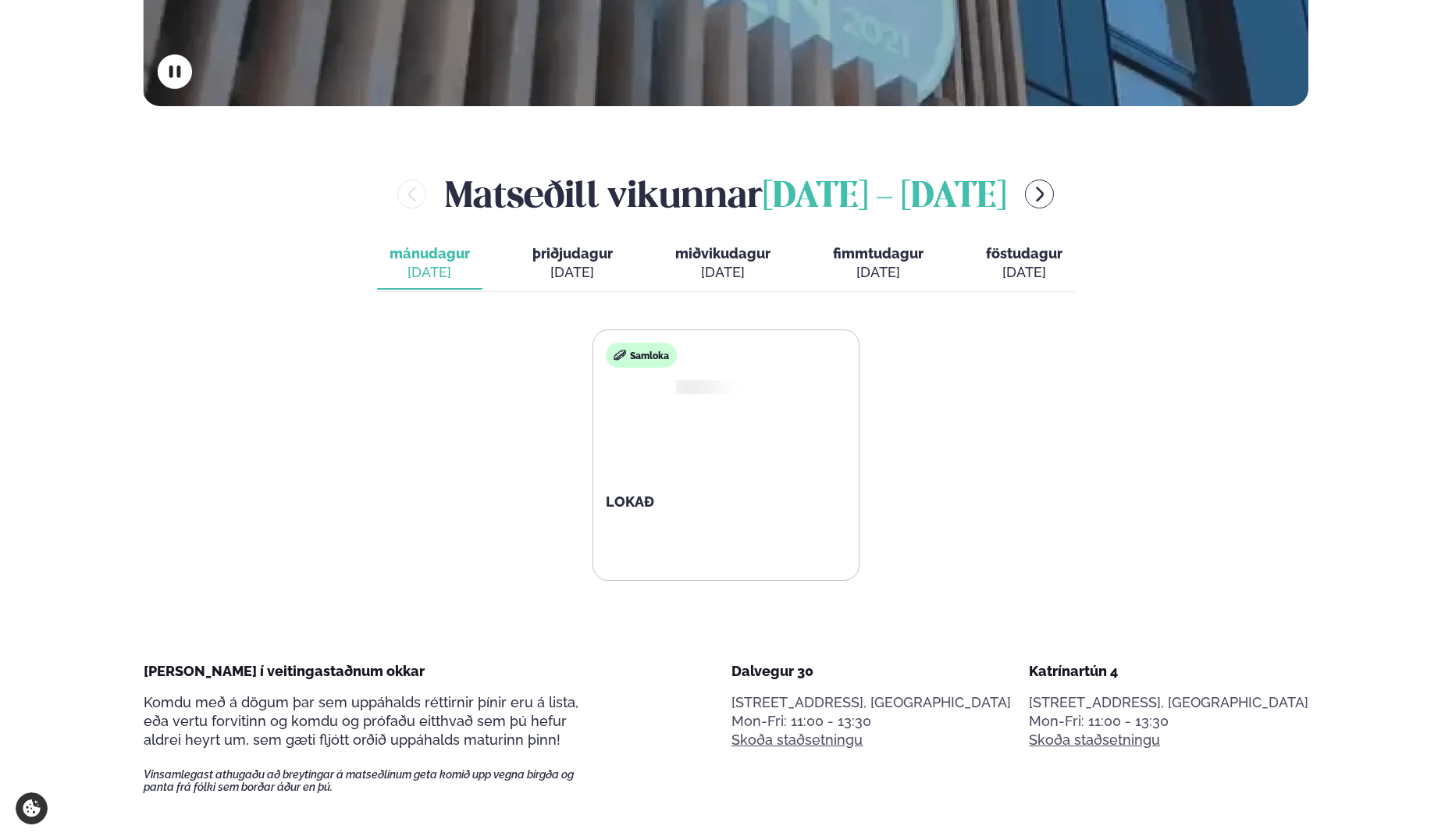
scroll to position [735, 0]
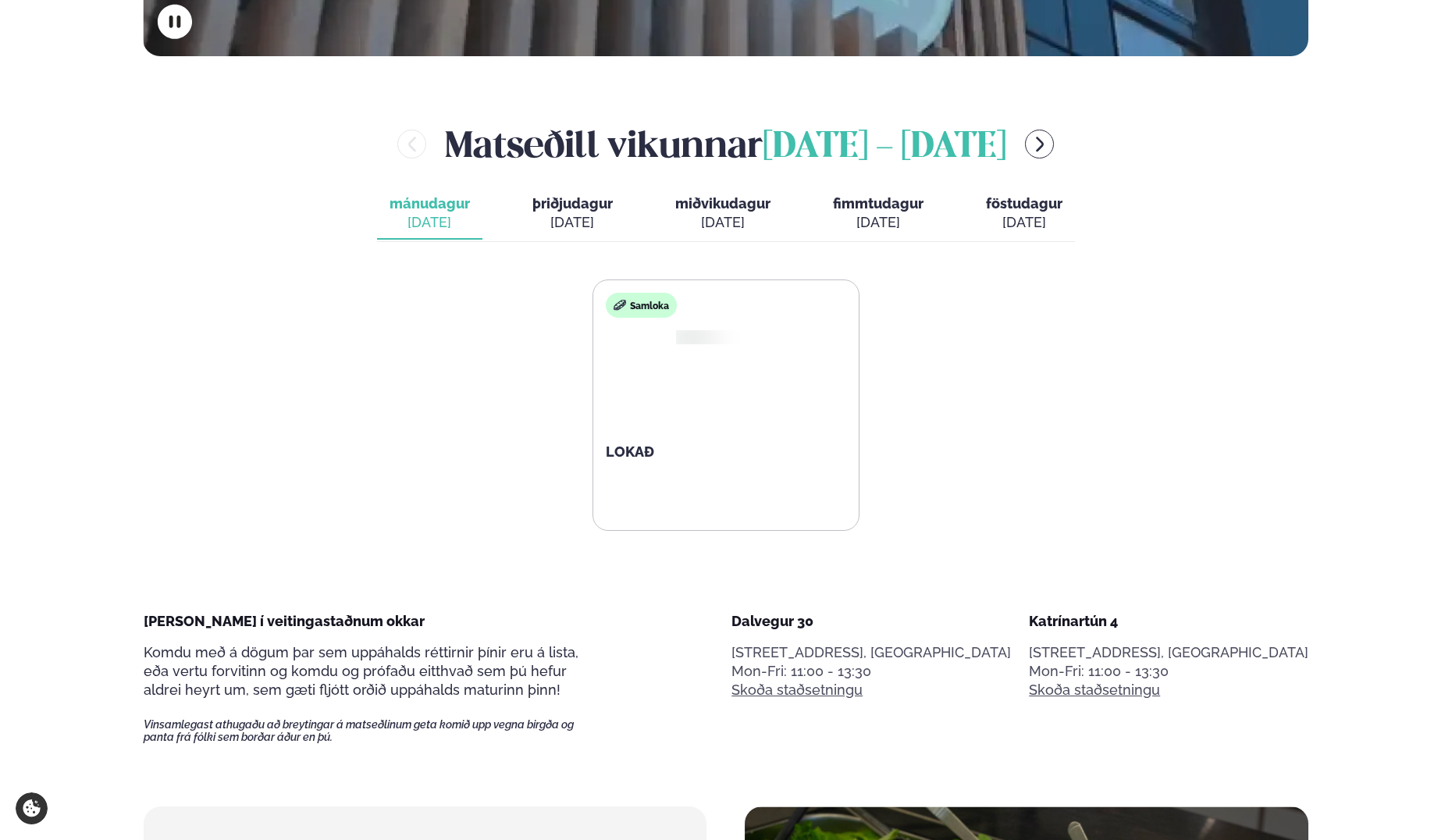
click at [435, 197] on span "mánudagur" at bounding box center [429, 203] width 81 height 17
click at [558, 227] on div "[DATE]" at bounding box center [572, 222] width 81 height 19
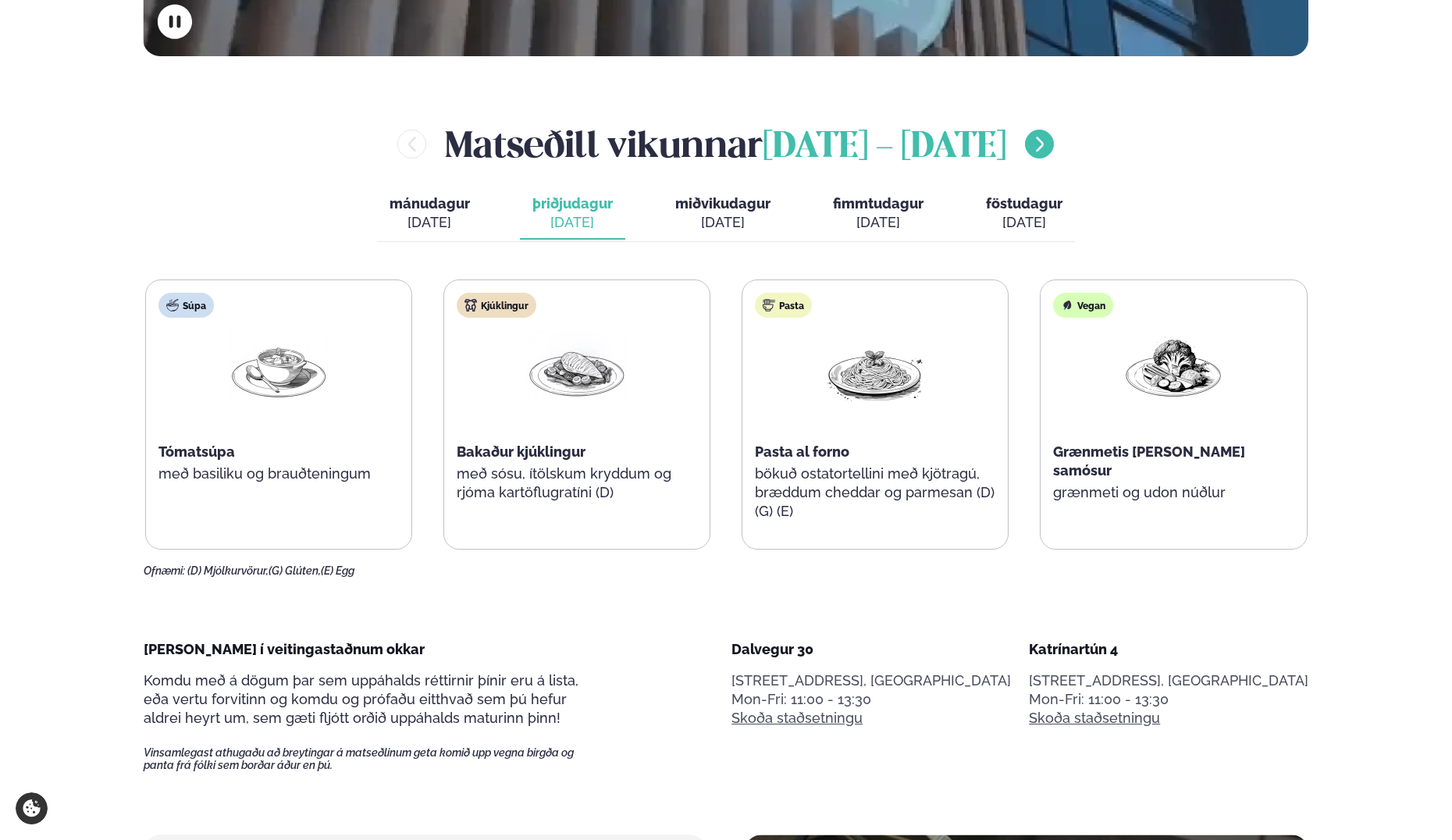
click at [1030, 142] on icon "menu-btn-right" at bounding box center [1039, 144] width 19 height 19
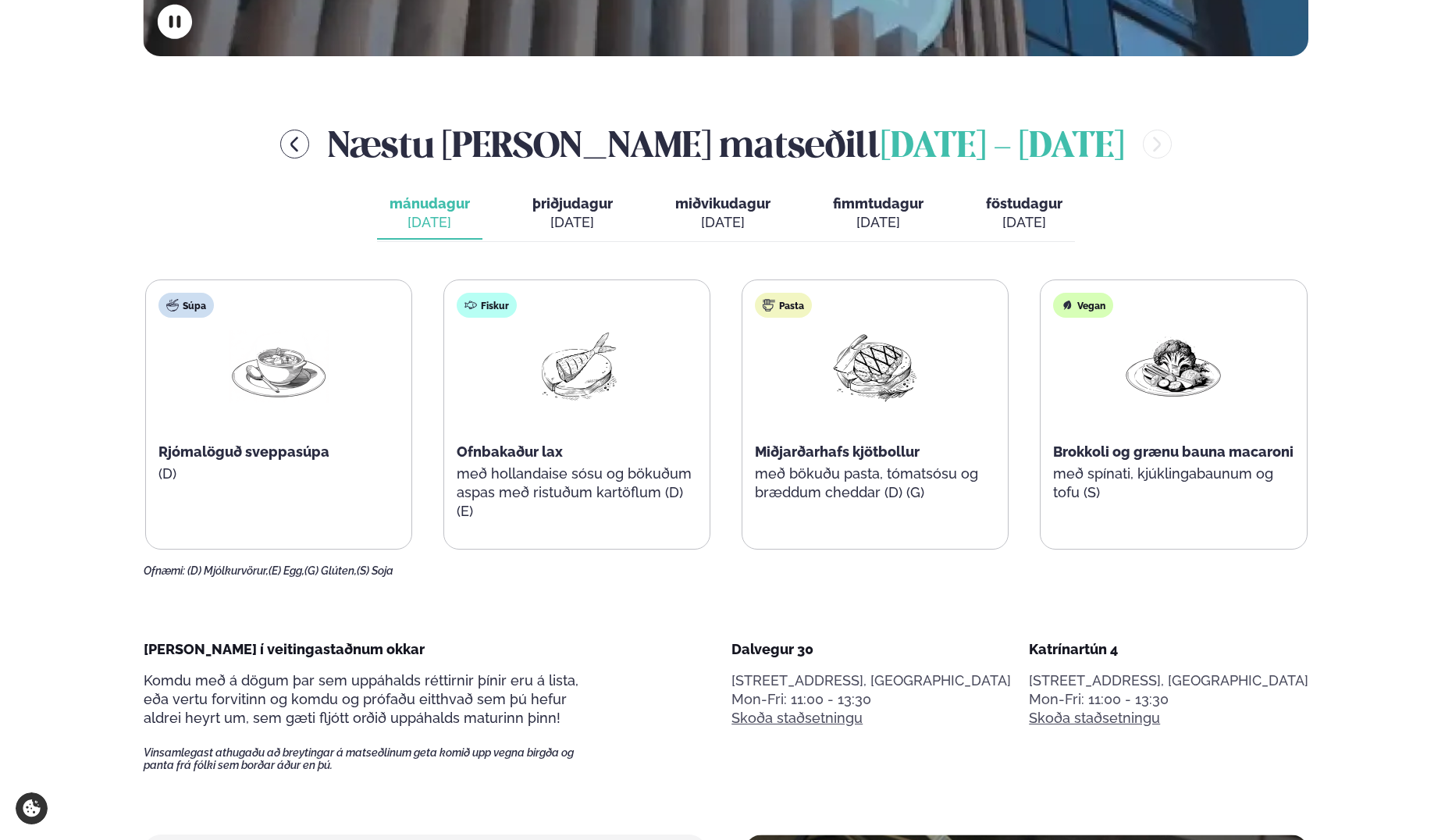
click at [623, 479] on p "með hollandaise sósu og bökuðum aspas með ristuðum kartöflum (D) (E)" at bounding box center [577, 493] width 241 height 56
click at [604, 205] on span "þriðjudagur" at bounding box center [572, 203] width 81 height 17
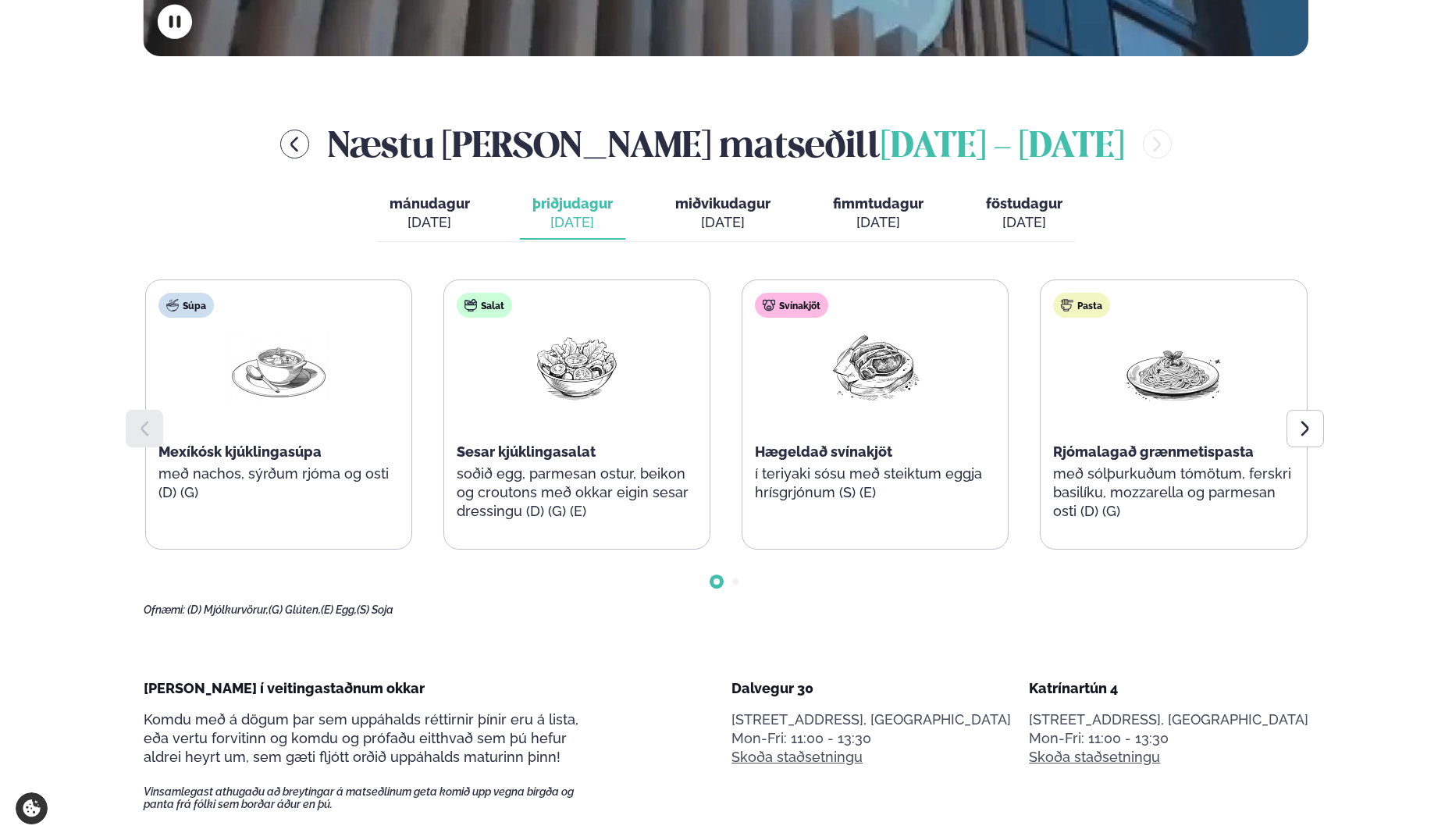
click at [704, 197] on span "miðvikudagur" at bounding box center [722, 203] width 95 height 17
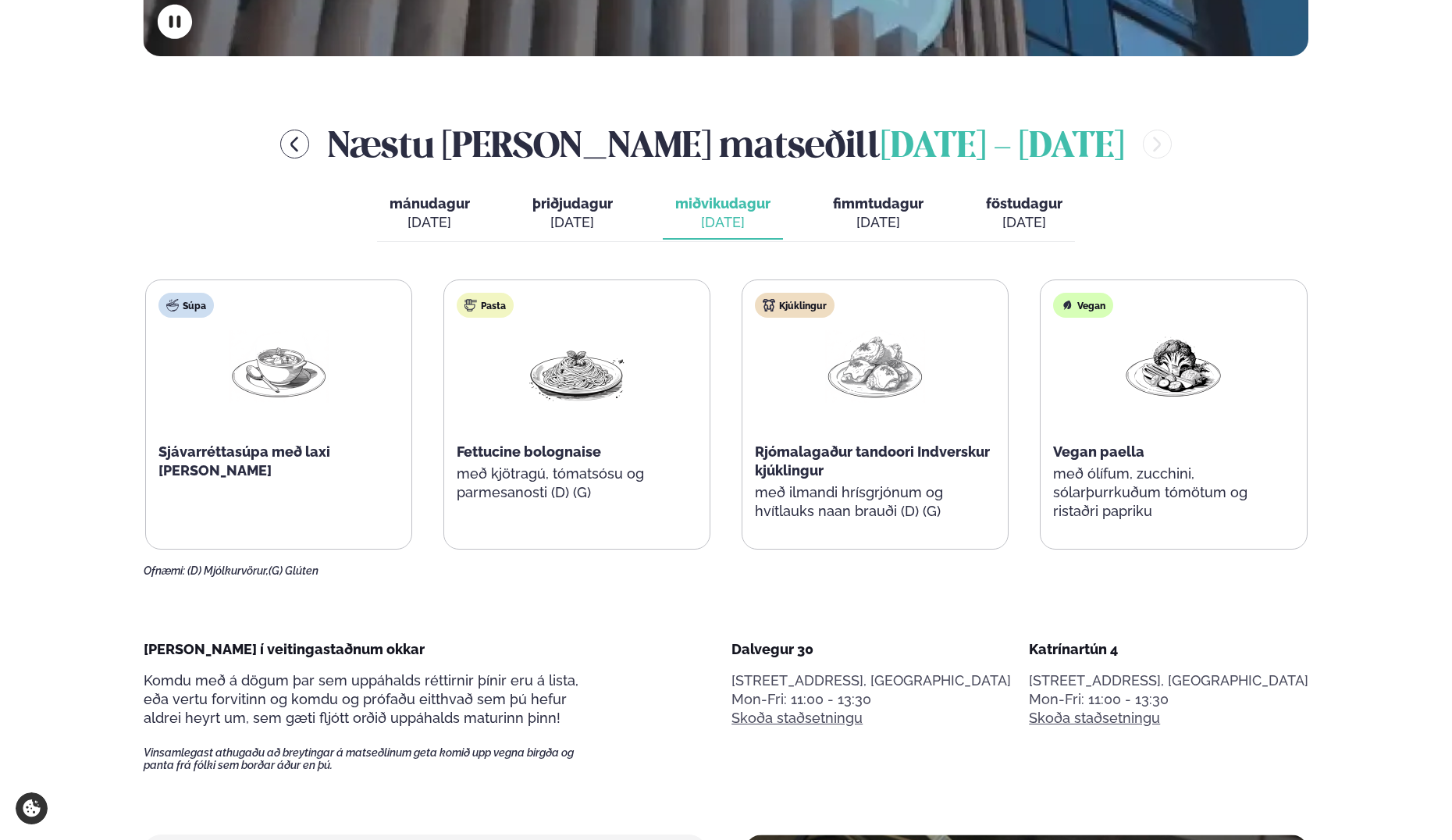
click at [853, 195] on span "fimmtudagur" at bounding box center [878, 203] width 90 height 17
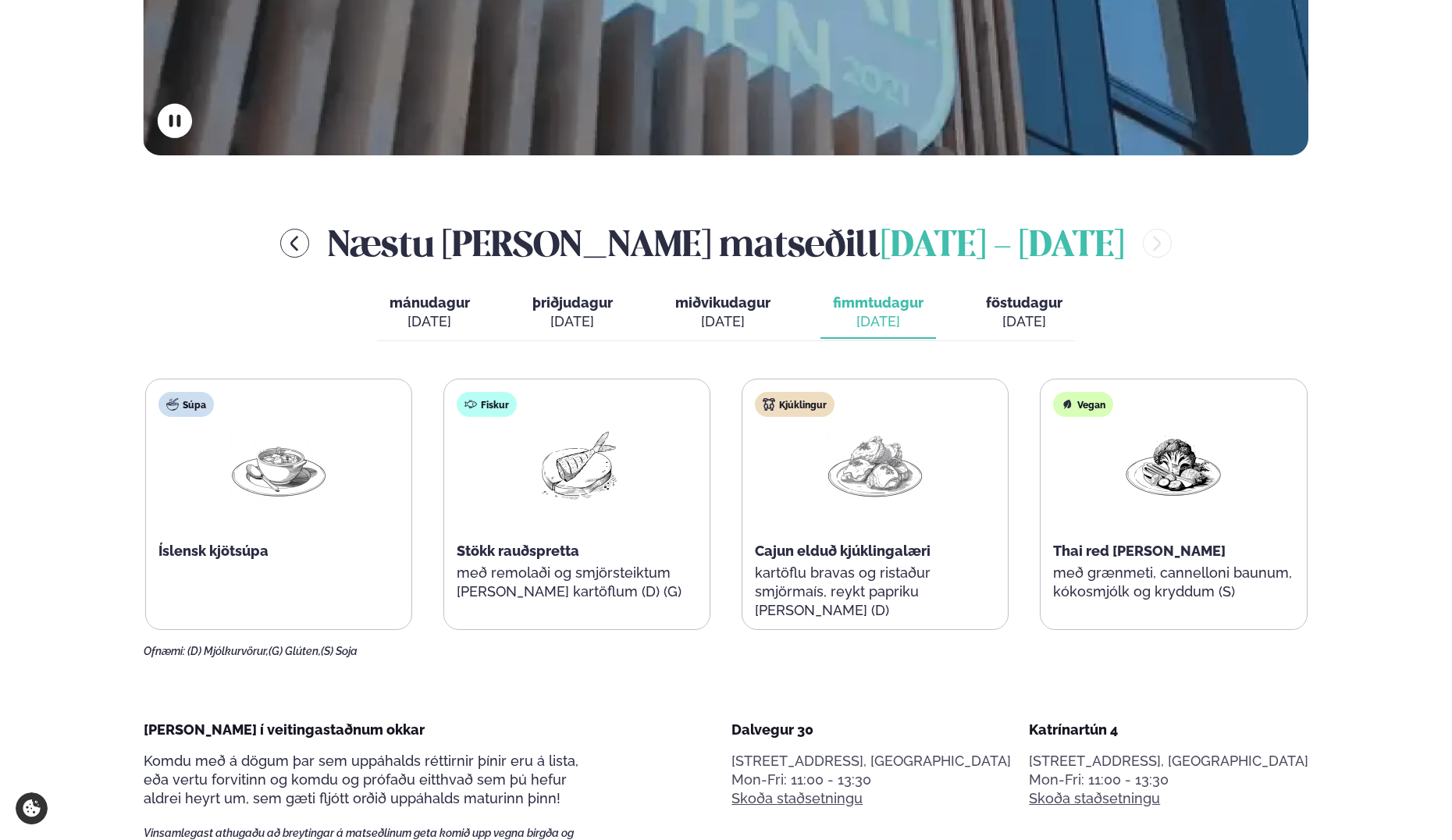
scroll to position [636, 0]
click at [1013, 325] on div "[DATE]" at bounding box center [1024, 320] width 76 height 19
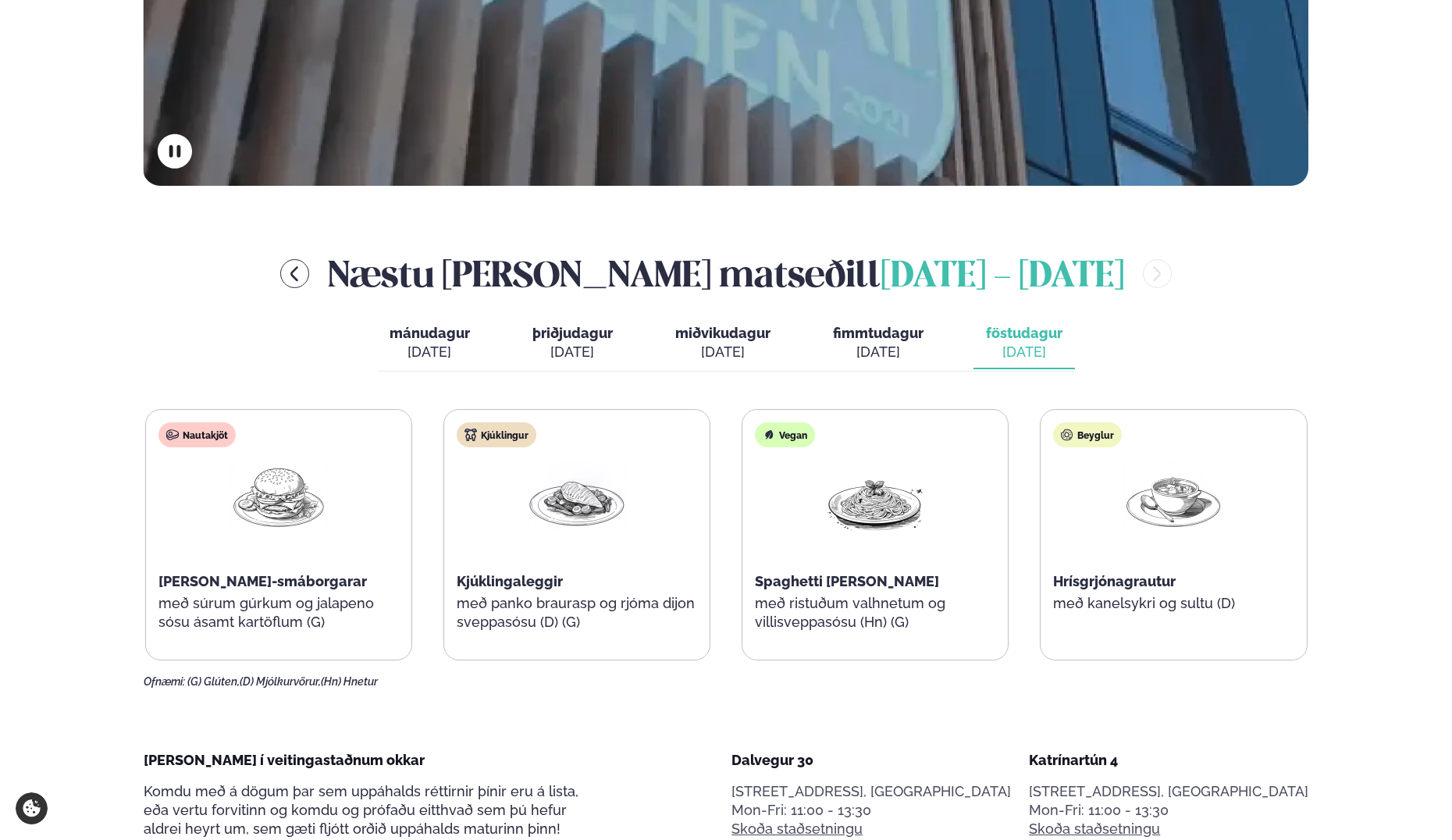
scroll to position [618, 0]
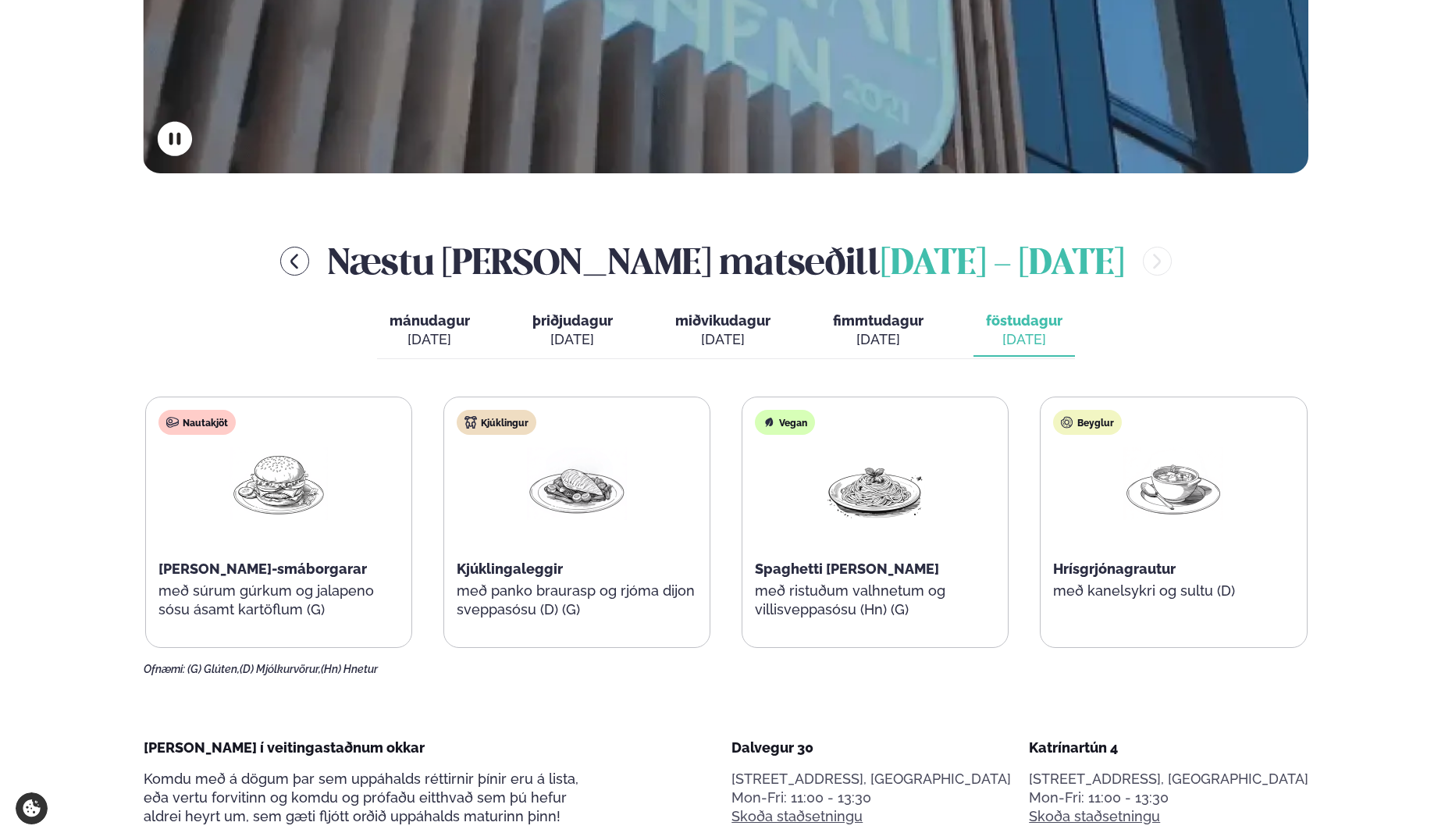
click at [880, 320] on span "fimmtudagur" at bounding box center [878, 320] width 90 height 17
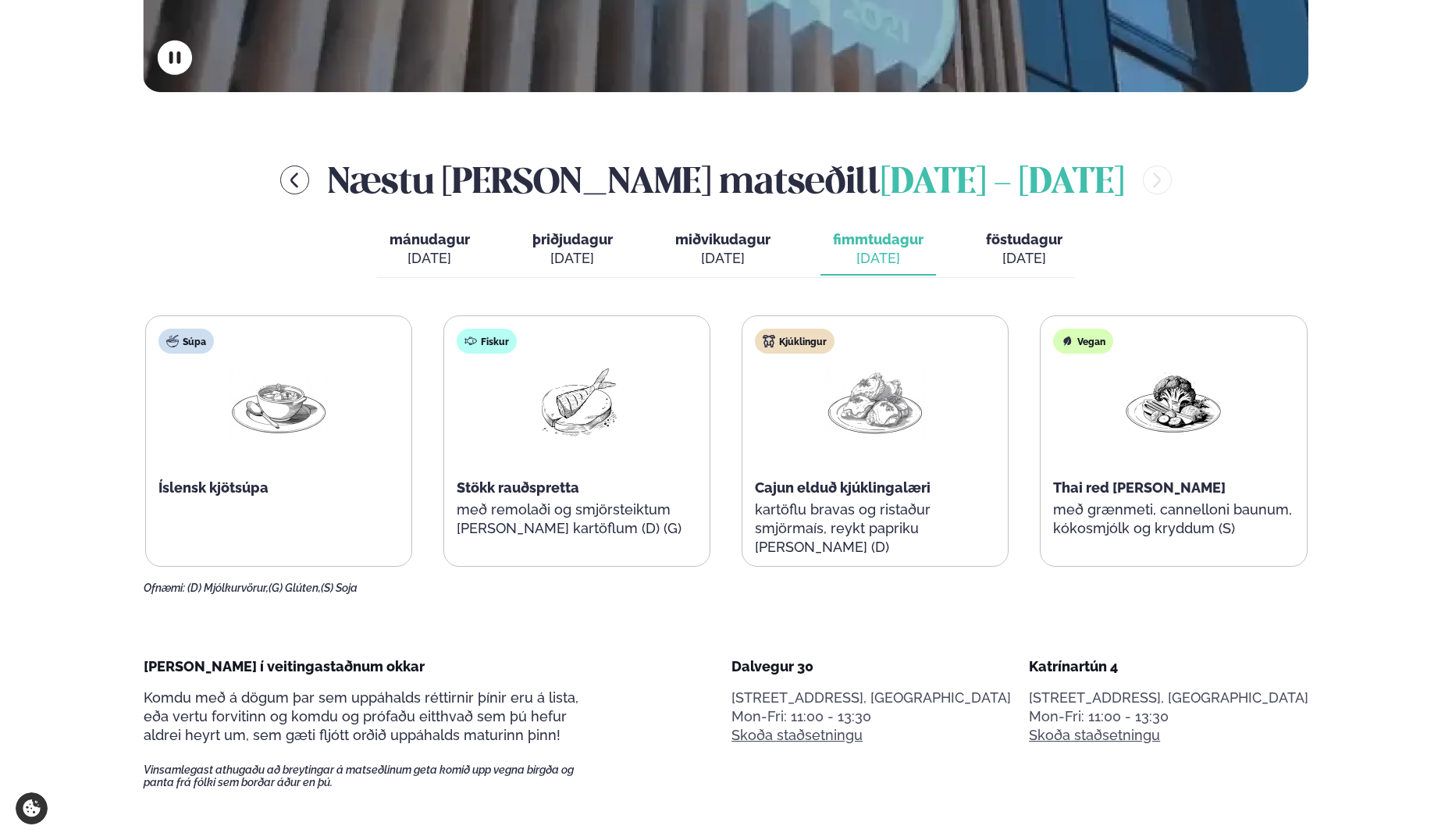
scroll to position [701, 0]
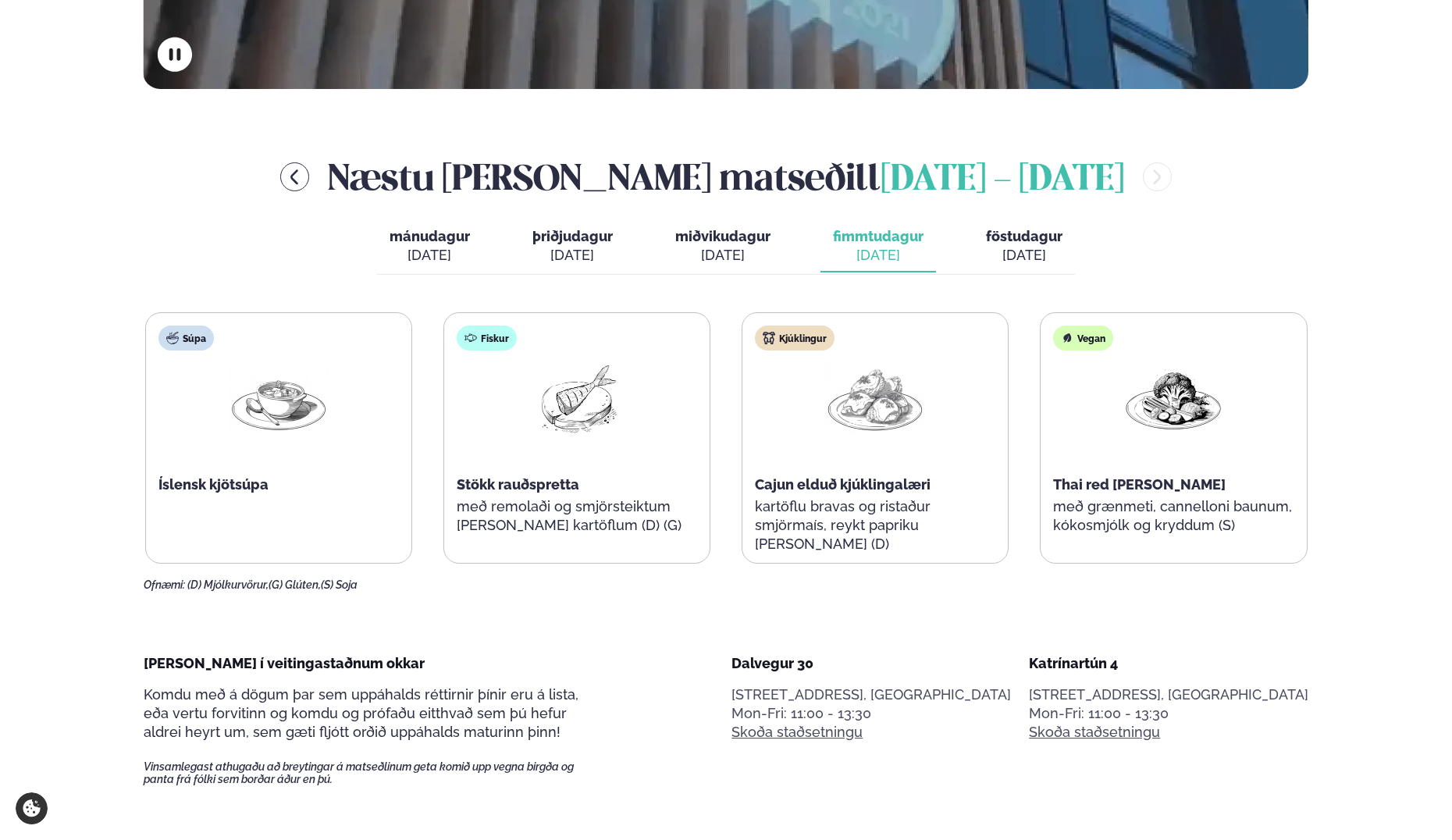
click at [666, 505] on p "með remolaði og smjörsteiktum [PERSON_NAME] kartöflum (D) (G)" at bounding box center [577, 515] width 241 height 37
